Goal: Task Accomplishment & Management: Use online tool/utility

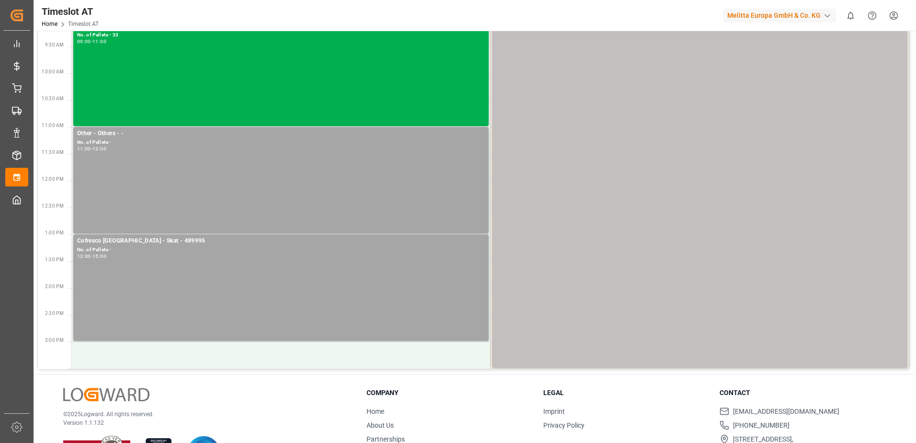
scroll to position [230, 0]
